Goal: Transaction & Acquisition: Register for event/course

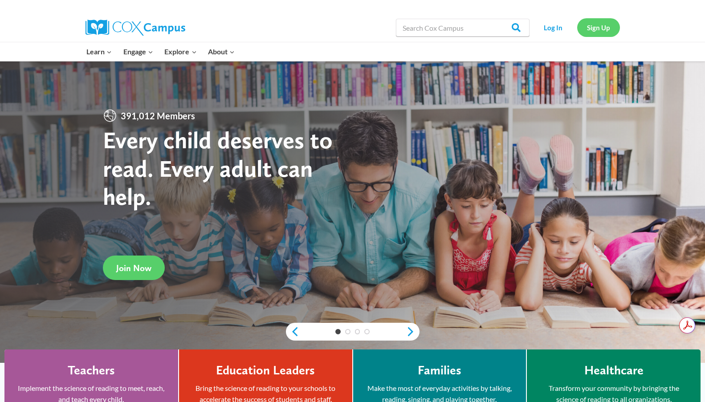
click at [600, 31] on link "Sign Up" at bounding box center [598, 27] width 43 height 18
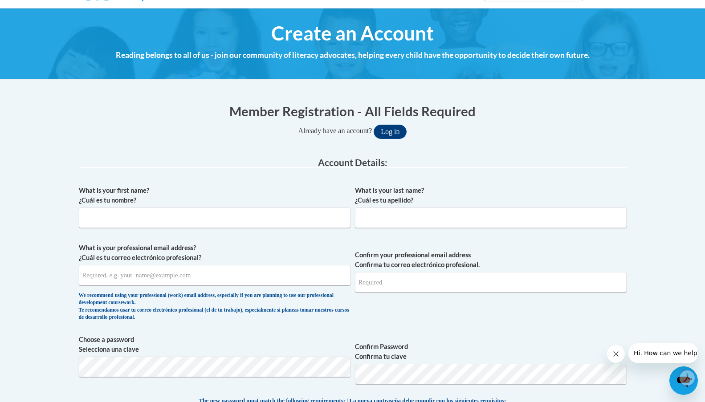
scroll to position [89, 0]
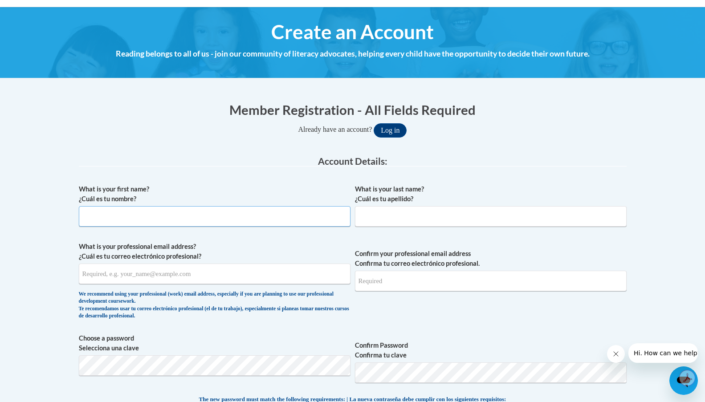
click at [228, 211] on input "What is your first name? ¿Cuál es tu nombre?" at bounding box center [215, 216] width 272 height 20
type input "Angela"
type input "Fronek"
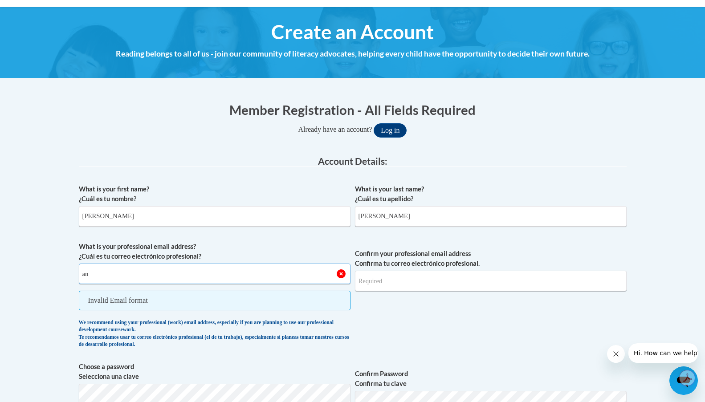
type input "a"
click at [193, 272] on input "What is your professional email address? ¿Cuál es tu correo electrónico profesi…" at bounding box center [215, 274] width 272 height 20
type input "l"
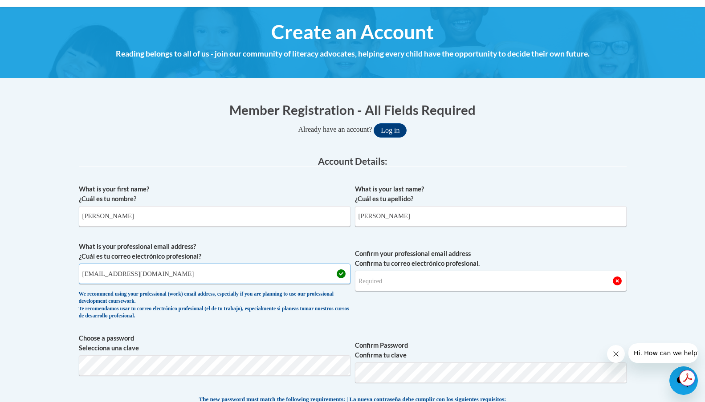
type input "littleredmid4kdirector@mcpasd.k12.wi.us"
click at [368, 333] on div "What is your first name? ¿Cuál es tu nombre? Angela What is your last name? ¿Cu…" at bounding box center [353, 383] width 548 height 406
click at [423, 284] on input "Confirm your professional email address Confirma tu correo electrónico profesio…" at bounding box center [491, 281] width 272 height 20
type input "littleredmid4kdirector@mcpasd.k12.wi.us"
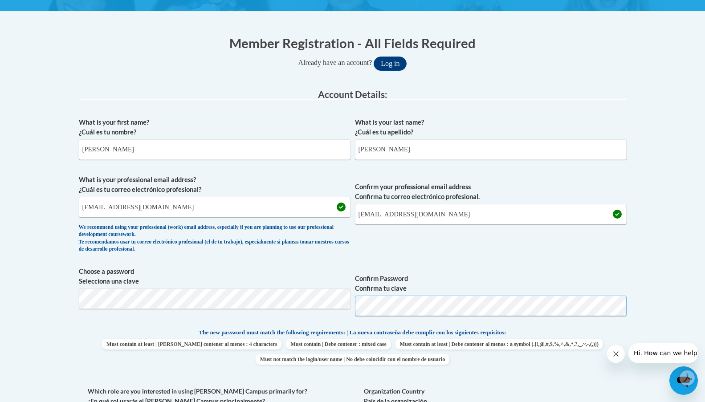
scroll to position [156, 0]
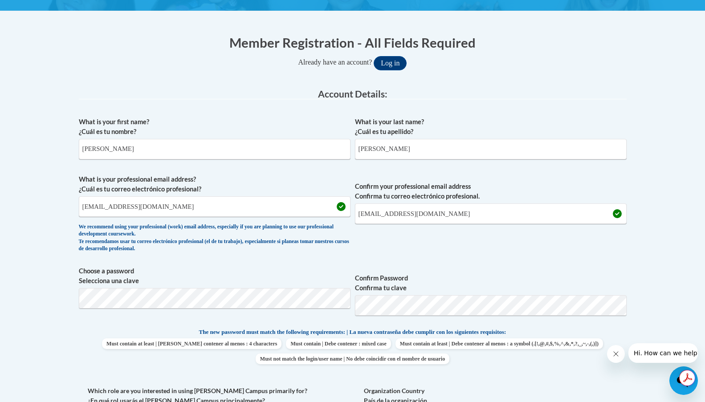
click at [599, 333] on p "The new password must match the following requirements: | La nueva contraseña d…" at bounding box center [353, 332] width 548 height 11
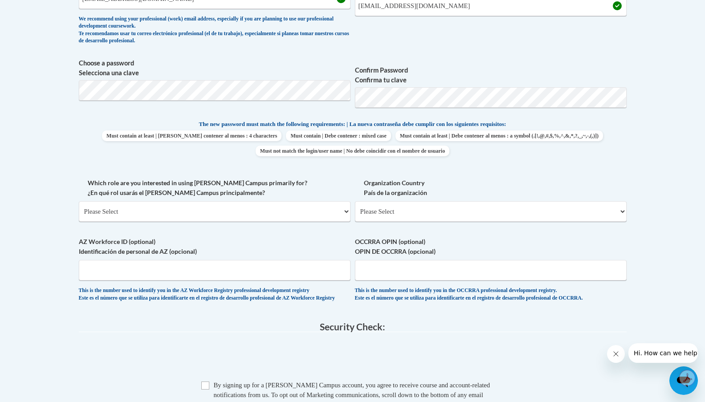
scroll to position [365, 0]
click at [239, 211] on select "Please Select College/University | Colegio/Universidad Community/Nonprofit Part…" at bounding box center [215, 211] width 272 height 20
select select "fbf2d438-af2f-41f8-98f1-81c410e29de3"
click at [79, 201] on select "Please Select College/University | Colegio/Universidad Community/Nonprofit Part…" at bounding box center [215, 211] width 272 height 20
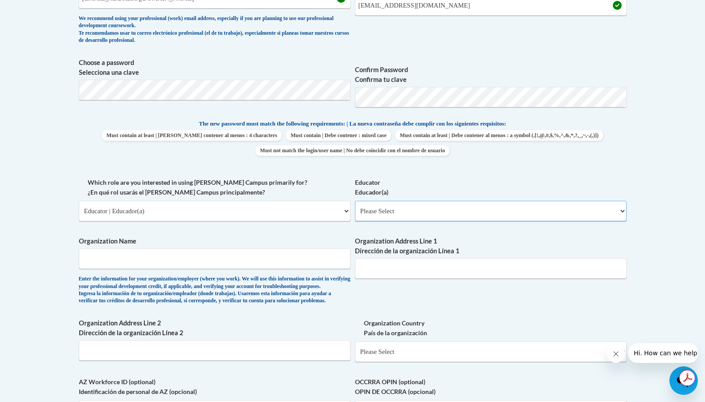
click at [413, 214] on select "Please Select Early Learning/Daycare Teacher/Family Home Care Provider | Maestr…" at bounding box center [491, 211] width 272 height 20
select select "6732b29e-f5f4-40e4-a595-7dafd2b8fb29"
click at [355, 201] on select "Please Select Early Learning/Daycare Teacher/Family Home Care Provider | Maestr…" at bounding box center [491, 211] width 272 height 20
click at [284, 256] on input "Organization Name" at bounding box center [215, 258] width 272 height 20
type input "Little Red Preschool"
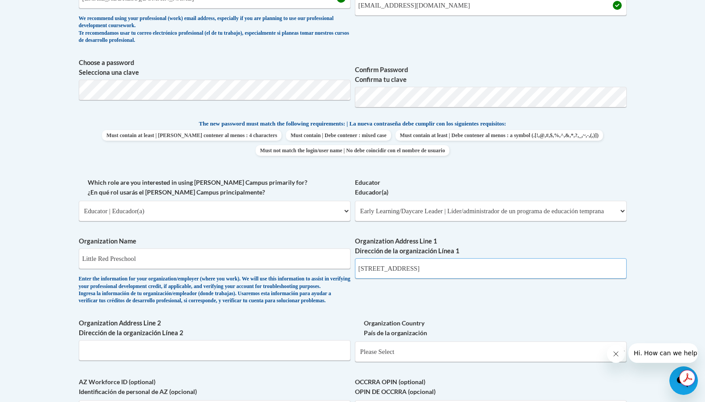
type input "7739 Terrace Ave"
click at [233, 360] on input "Organization Address Line 2 Dirección de la organización Línea 2" at bounding box center [215, 350] width 272 height 20
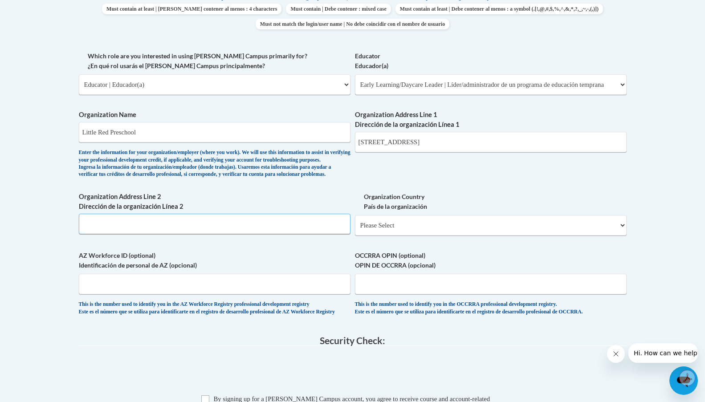
scroll to position [491, 0]
click at [427, 235] on select "Please Select United States | Estados Unidos Outside of the United States | Fue…" at bounding box center [491, 225] width 272 height 20
select select "ad49bcad-a171-4b2e-b99c-48b446064914"
click at [355, 229] on select "Please Select United States | Estados Unidos Outside of the United States | Fue…" at bounding box center [491, 225] width 272 height 20
select select
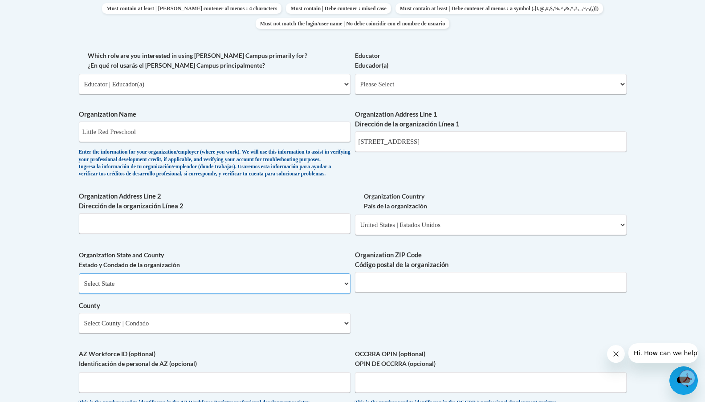
click at [248, 294] on select "Select State Alabama Alaska Arizona Arkansas California Colorado Connecticut De…" at bounding box center [215, 283] width 272 height 20
select select "Wisconsin"
click at [79, 288] on select "Select State Alabama Alaska Arizona Arkansas California Colorado Connecticut De…" at bounding box center [215, 283] width 272 height 20
click at [396, 292] on input "Organization ZIP Code Código postal de la organización" at bounding box center [491, 282] width 272 height 20
type input "53562"
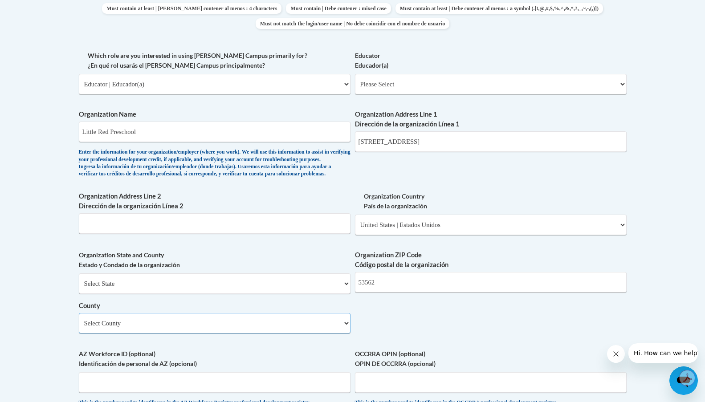
click at [201, 333] on select "Select County Adams Ashland Barron Bayfield Brown Buffalo Burnett Calumet Chipp…" at bounding box center [215, 323] width 272 height 20
select select "Dane"
click at [79, 328] on select "Select County Adams Ashland Barron Bayfield Brown Buffalo Burnett Calumet Chipp…" at bounding box center [215, 323] width 272 height 20
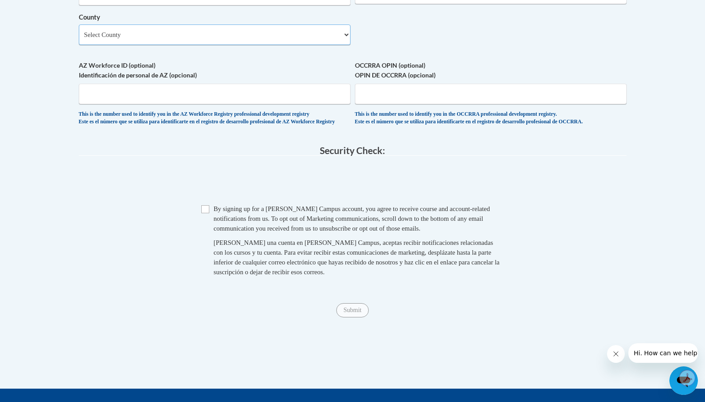
scroll to position [791, 0]
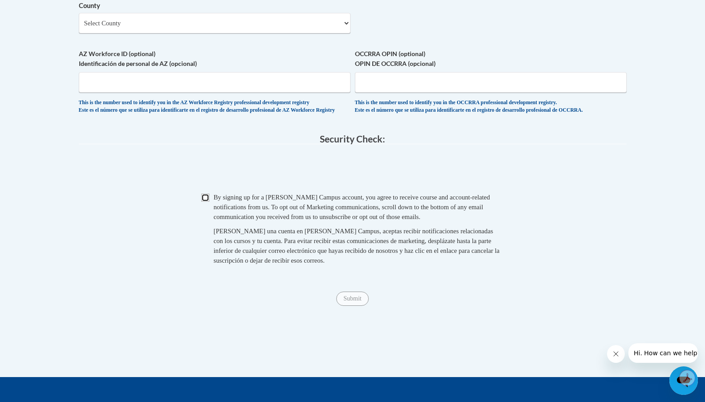
click at [207, 202] on input "Checkbox" at bounding box center [205, 198] width 8 height 8
checkbox input "true"
click at [363, 306] on input "Submit" at bounding box center [352, 299] width 32 height 14
